Goal: Check status: Check status

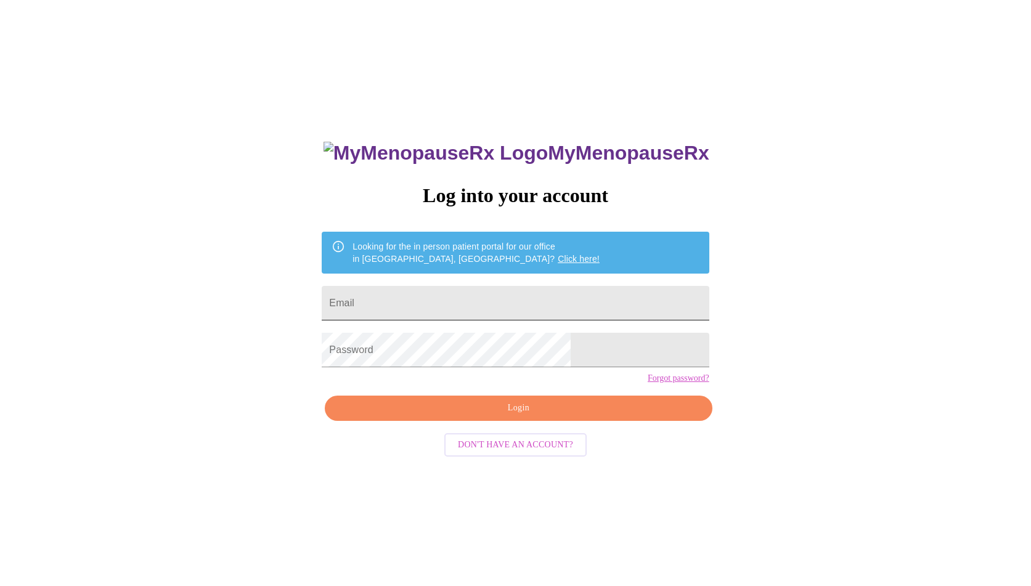
click at [497, 305] on input "Email" at bounding box center [515, 303] width 387 height 34
type input "[EMAIL_ADDRESS][DOMAIN_NAME]"
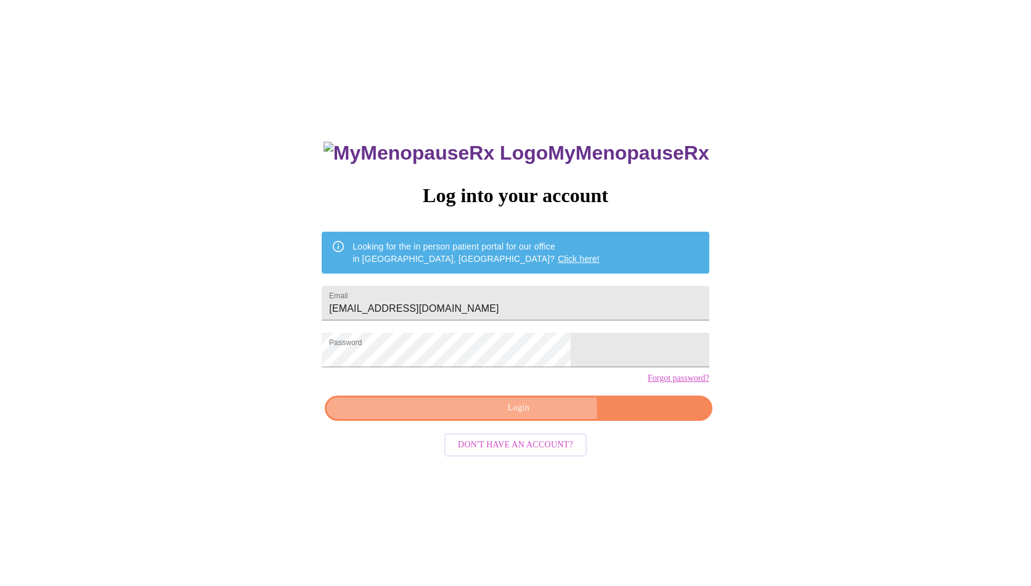
click at [529, 416] on span "Login" at bounding box center [518, 407] width 359 height 15
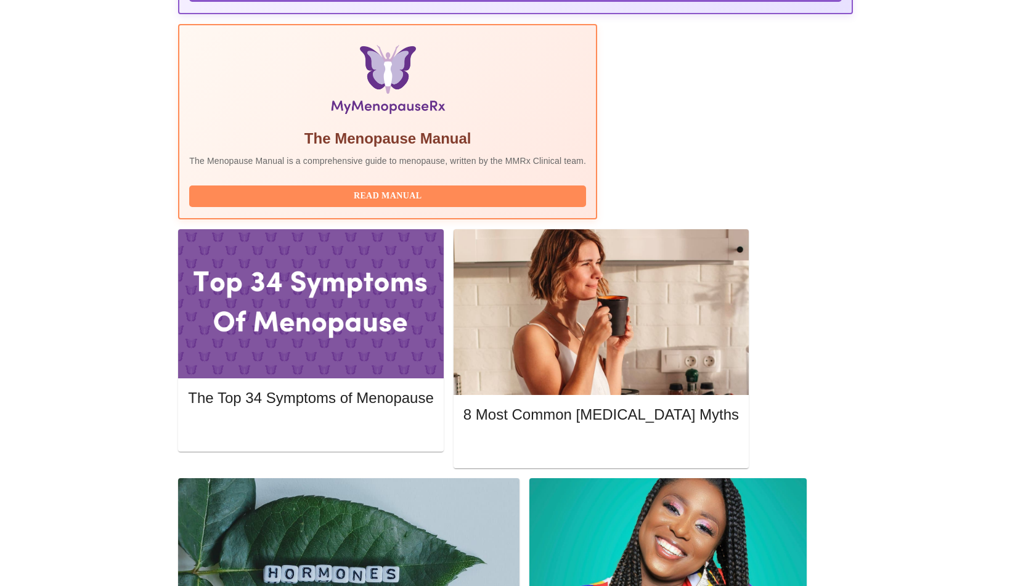
scroll to position [386, 0]
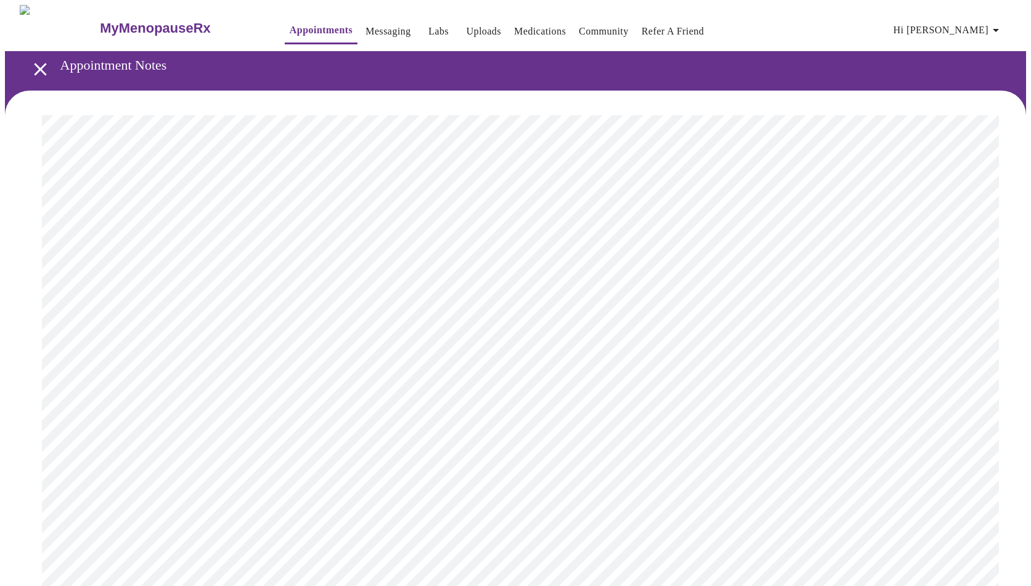
click at [532, 28] on link "Medications" at bounding box center [540, 31] width 52 height 17
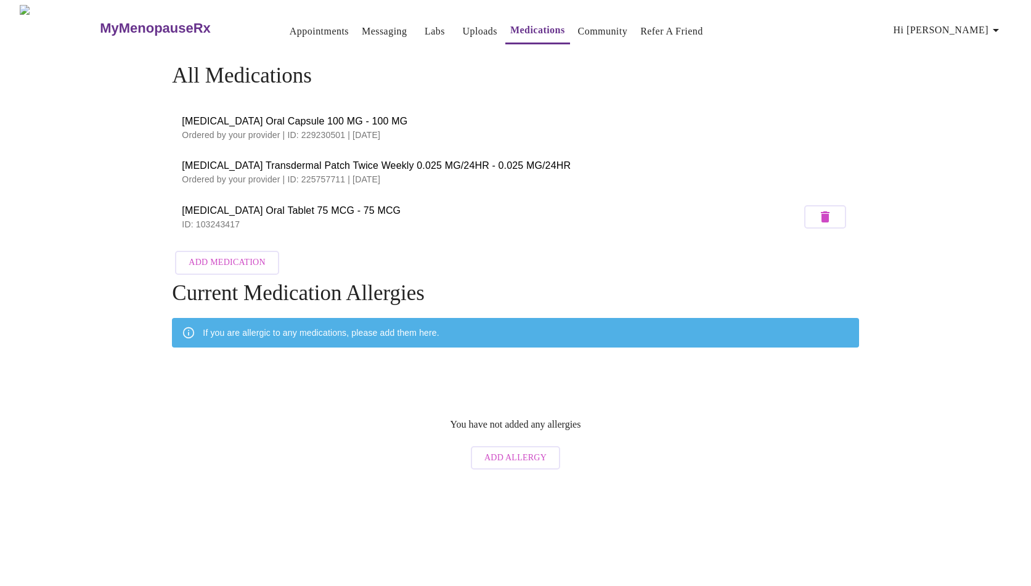
click at [290, 26] on link "Appointments" at bounding box center [319, 31] width 59 height 17
